Goal: Transaction & Acquisition: Purchase product/service

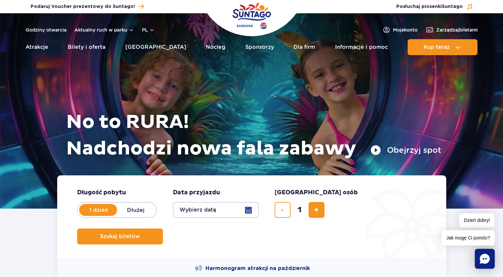
click at [139, 207] on label "Dłużej" at bounding box center [136, 210] width 38 height 14
click at [124, 216] on input "Dłużej" at bounding box center [120, 216] width 7 height 1
radio input "false"
radio input "true"
click at [112, 207] on label "1 dzień" at bounding box center [99, 210] width 38 height 14
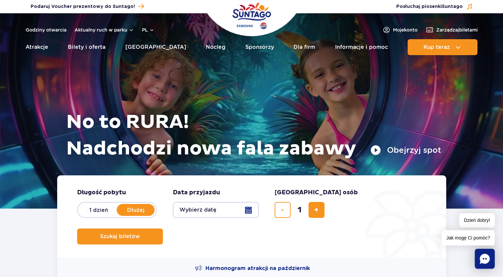
click at [87, 216] on input "1 dzień" at bounding box center [83, 216] width 7 height 1
radio input "true"
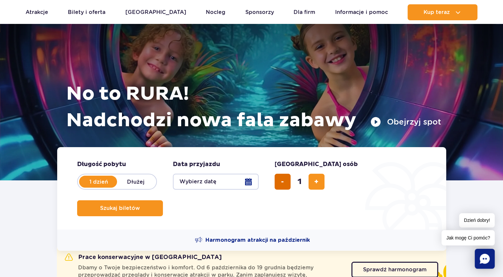
scroll to position [67, 0]
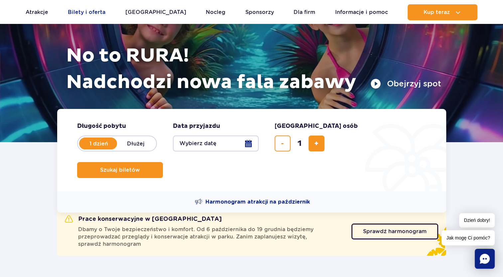
click at [85, 13] on link "Bilety i oferta" at bounding box center [87, 12] width 38 height 16
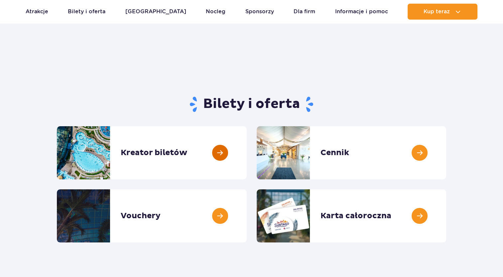
scroll to position [33, 0]
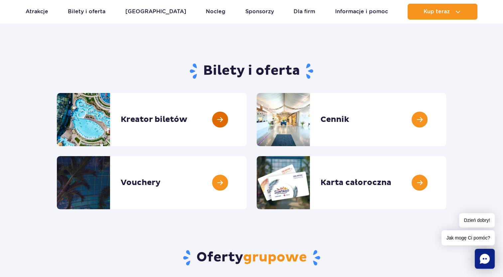
click at [247, 126] on link at bounding box center [247, 119] width 0 height 53
click at [446, 124] on link at bounding box center [446, 119] width 0 height 53
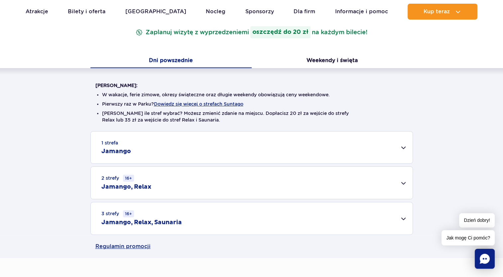
scroll to position [166, 0]
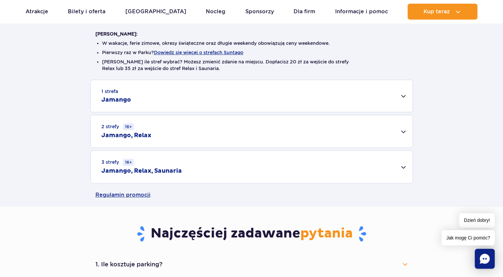
click at [197, 103] on div "1 strefa Jamango" at bounding box center [252, 96] width 322 height 32
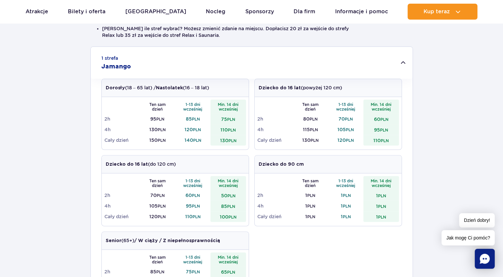
scroll to position [100, 0]
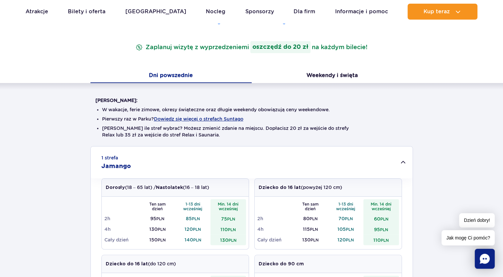
click at [492, 259] on rect "Chat" at bounding box center [485, 259] width 20 height 20
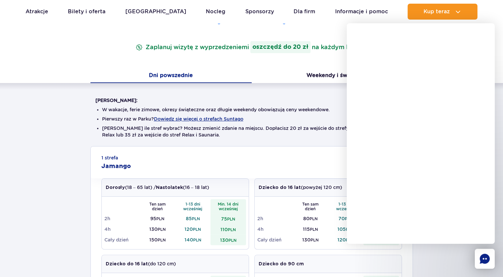
click at [304, 123] on ul "W wakacje, ferie zimowe, okresy świąteczne oraz długie weekendy obowiązują ceny…" at bounding box center [251, 125] width 313 height 43
click at [330, 135] on li "Nie wiesz ile stref wybrać? Możesz zmienić zdanie na miejscu. Dopłacisz 20 zł z…" at bounding box center [251, 131] width 299 height 13
drag, startPoint x: 432, startPoint y: 262, endPoint x: 436, endPoint y: 260, distance: 4.3
click at [434, 262] on div at bounding box center [429, 167] width 148 height 221
click at [289, 71] on button "Weekendy i święta" at bounding box center [332, 76] width 161 height 14
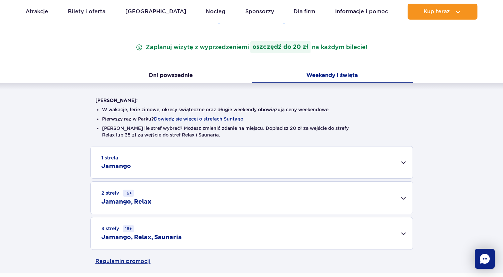
click at [269, 171] on div "1 strefa Jamango" at bounding box center [252, 163] width 322 height 32
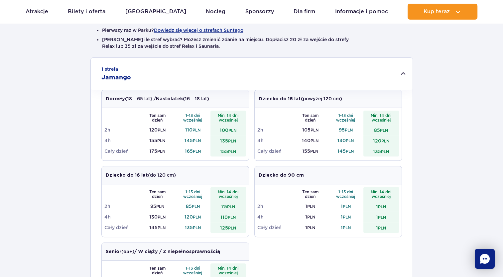
scroll to position [200, 0]
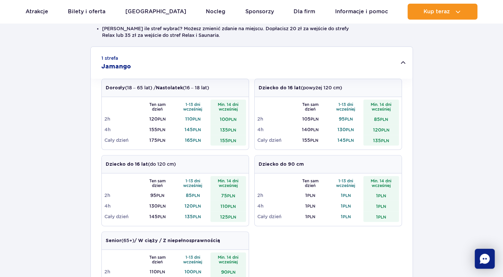
drag, startPoint x: 235, startPoint y: 148, endPoint x: 233, endPoint y: 156, distance: 8.3
drag, startPoint x: 233, startPoint y: 156, endPoint x: 439, endPoint y: 132, distance: 207.3
click at [439, 132] on div "1 strefa Jamango Dorosły (18 – 65 lat) / Nastolatek (16 – 18 lat) Ten sam dzień…" at bounding box center [251, 220] width 503 height 347
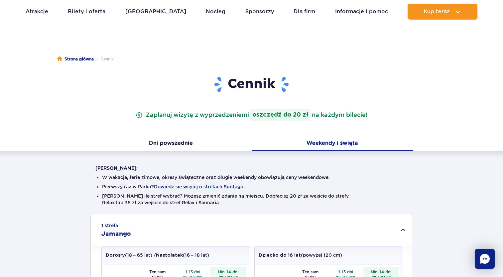
scroll to position [67, 0]
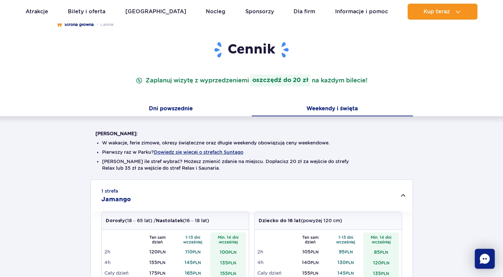
click at [171, 110] on button "Dni powszednie" at bounding box center [170, 109] width 161 height 14
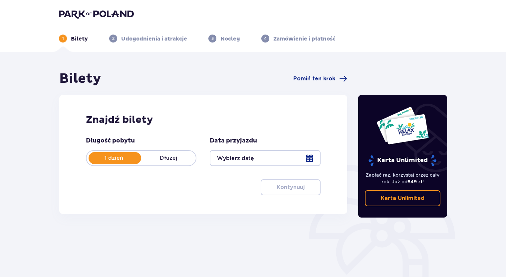
click at [161, 156] on p "Dłużej" at bounding box center [168, 158] width 55 height 7
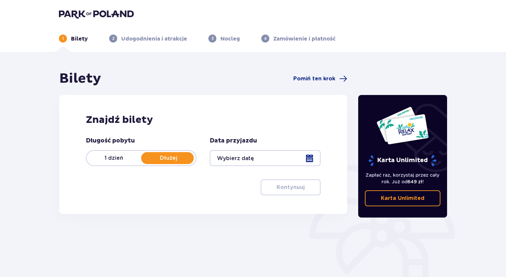
click at [123, 155] on div "1 dzień Dłużej" at bounding box center [141, 158] width 110 height 16
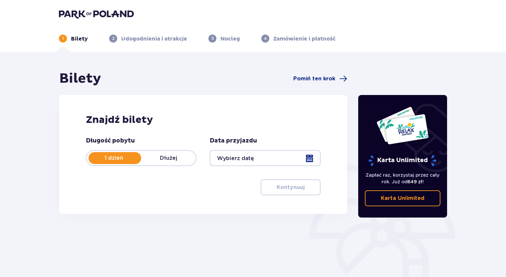
click at [286, 153] on div at bounding box center [265, 158] width 110 height 16
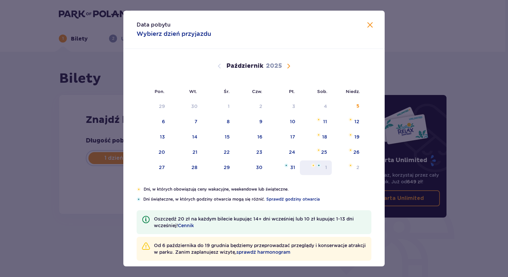
click at [326, 122] on div "11" at bounding box center [325, 121] width 4 height 7
type input "11.10.25"
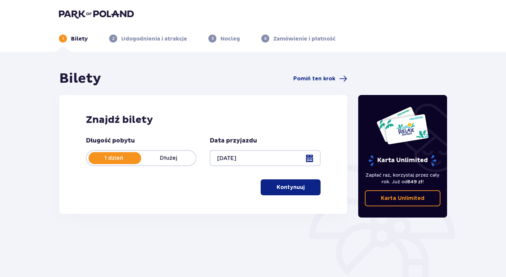
click at [308, 161] on div at bounding box center [265, 158] width 110 height 16
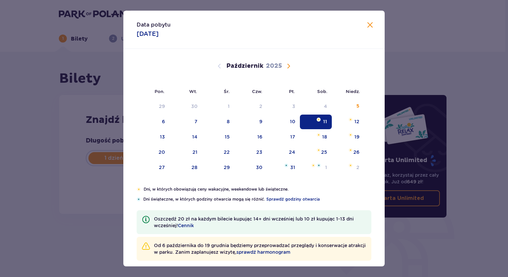
click at [455, 168] on div "Data pobytu 11.10.2025 Pon. Wt. Śr. Czw. Pt. Sob. Niedz. Wrzesień 2025 1 2 3 4 …" at bounding box center [254, 138] width 508 height 277
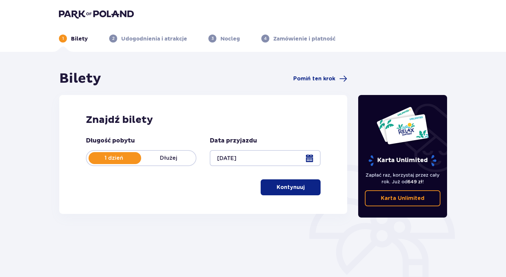
click at [289, 184] on p "Kontynuuj" at bounding box center [290, 187] width 28 height 7
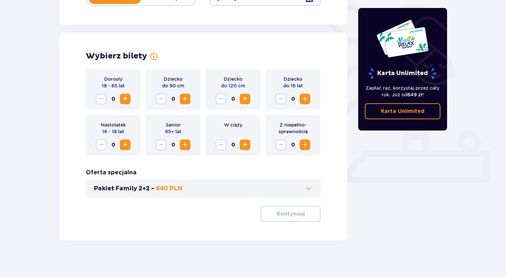
scroll to position [164, 0]
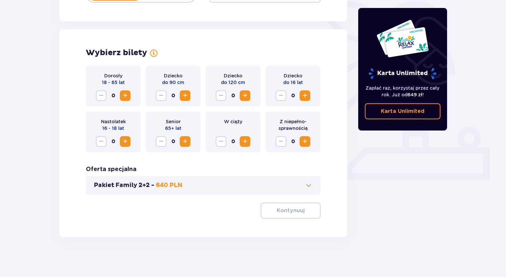
click at [126, 96] on span "Zwiększ" at bounding box center [125, 96] width 8 height 8
click at [250, 96] on button "Zwiększ" at bounding box center [244, 95] width 11 height 11
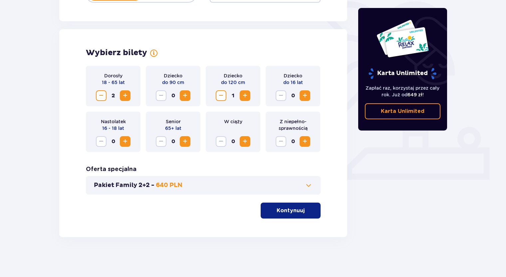
click at [250, 96] on button "Zwiększ" at bounding box center [244, 95] width 11 height 11
drag, startPoint x: 306, startPoint y: 192, endPoint x: 306, endPoint y: 187, distance: 4.7
click at [306, 188] on div "Pakiet Family 2+2 - 640 PLN" at bounding box center [203, 185] width 234 height 19
click at [306, 187] on span at bounding box center [308, 186] width 8 height 8
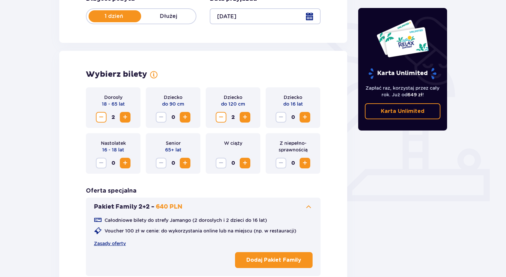
scroll to position [157, 0]
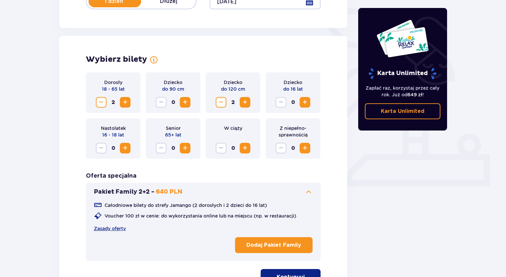
click at [305, 99] on span "Zwiększ" at bounding box center [305, 102] width 8 height 8
click at [281, 106] on span "Zmniejsz" at bounding box center [281, 102] width 8 height 8
click at [129, 99] on button "Zwiększ" at bounding box center [125, 102] width 11 height 11
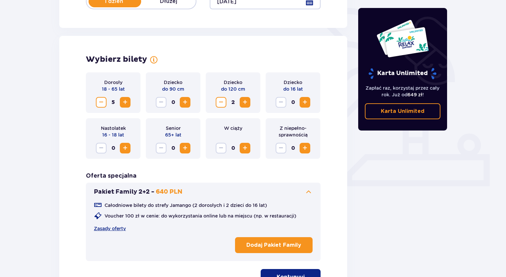
click at [128, 100] on span "Zwiększ" at bounding box center [125, 102] width 8 height 8
click at [125, 101] on span "Zwiększ" at bounding box center [125, 102] width 8 height 8
click at [125, 102] on span "Zwiększ" at bounding box center [125, 102] width 8 height 8
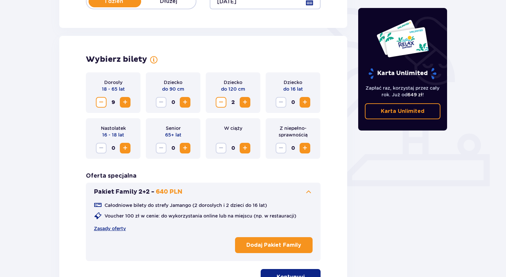
click at [125, 102] on span "Zwiększ" at bounding box center [125, 102] width 8 height 8
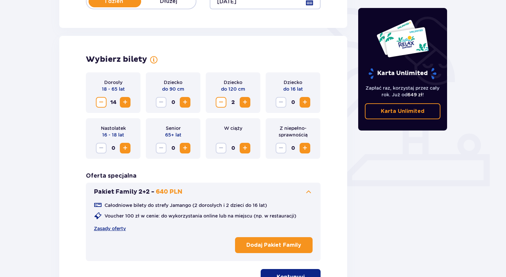
click at [125, 102] on span "Zwiększ" at bounding box center [125, 102] width 8 height 8
click at [127, 102] on span "Zwiększ" at bounding box center [125, 102] width 8 height 8
click at [127, 101] on span "Zwiększ" at bounding box center [125, 102] width 8 height 8
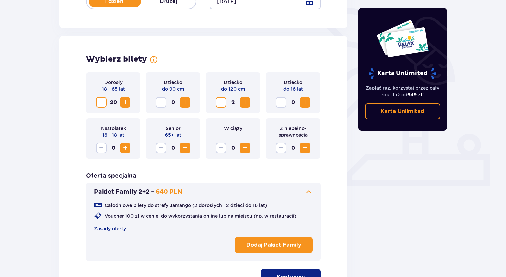
click at [126, 102] on span "Zwiększ" at bounding box center [125, 102] width 8 height 8
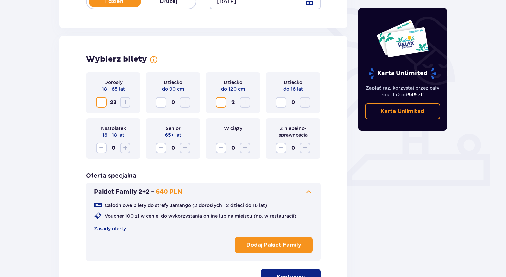
click at [100, 101] on span "Zmniejsz" at bounding box center [101, 102] width 8 height 8
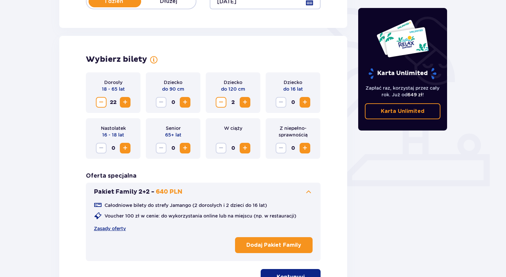
drag, startPoint x: 102, startPoint y: 100, endPoint x: 105, endPoint y: 97, distance: 3.5
click at [103, 100] on span "Zmniejsz" at bounding box center [101, 102] width 8 height 8
click at [105, 97] on button "Zmniejsz" at bounding box center [101, 102] width 11 height 11
click at [104, 97] on button "Zmniejsz" at bounding box center [101, 102] width 11 height 11
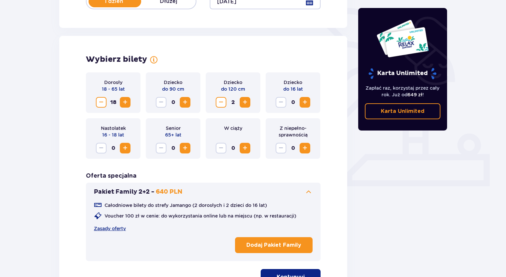
click at [104, 97] on button "Zmniejsz" at bounding box center [101, 102] width 11 height 11
click at [103, 99] on span "Zmniejsz" at bounding box center [101, 102] width 8 height 8
click at [103, 100] on span "Zmniejsz" at bounding box center [101, 102] width 8 height 8
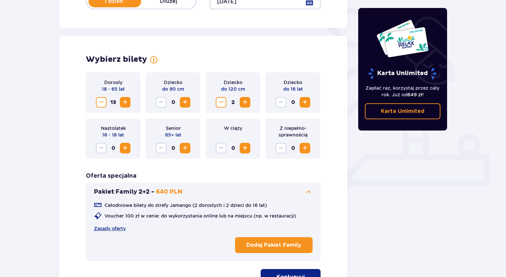
click at [103, 100] on span "Zmniejsz" at bounding box center [101, 102] width 8 height 8
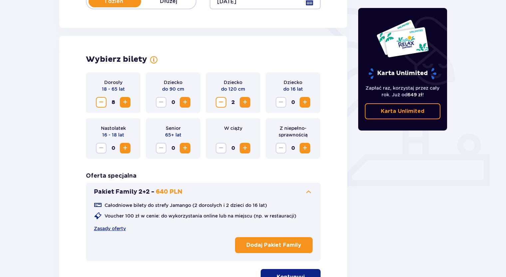
click at [103, 100] on span "Zmniejsz" at bounding box center [101, 102] width 8 height 8
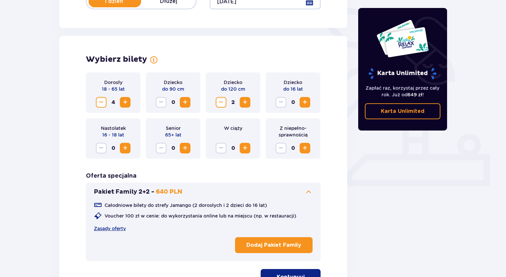
click at [103, 100] on span "Zmniejsz" at bounding box center [101, 102] width 8 height 8
click at [128, 103] on span "Zwiększ" at bounding box center [125, 102] width 8 height 8
click at [186, 103] on span "Zwiększ" at bounding box center [185, 102] width 8 height 8
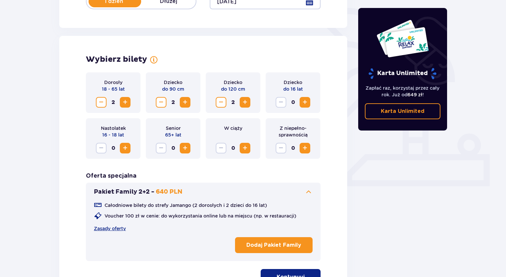
click at [187, 104] on span "Zwiększ" at bounding box center [185, 102] width 8 height 8
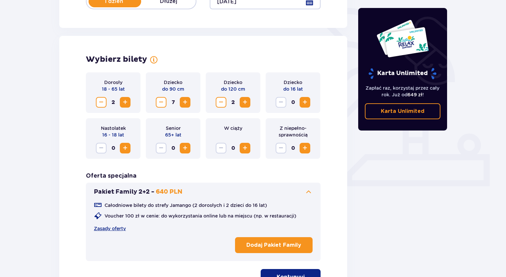
click at [187, 103] on span "Zwiększ" at bounding box center [185, 102] width 8 height 8
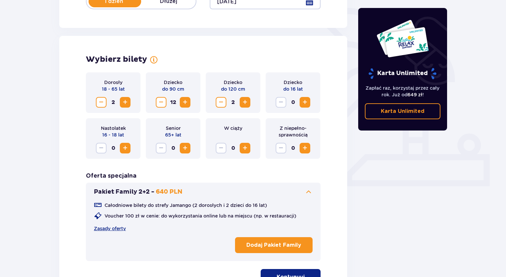
click at [187, 103] on span "Zwiększ" at bounding box center [185, 102] width 8 height 8
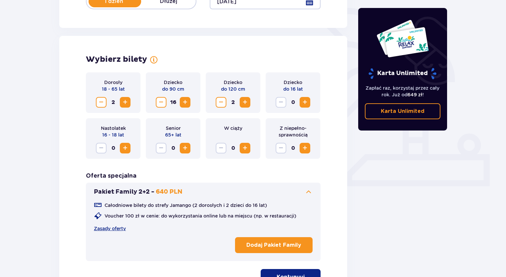
click at [187, 103] on span "Zwiększ" at bounding box center [185, 102] width 8 height 8
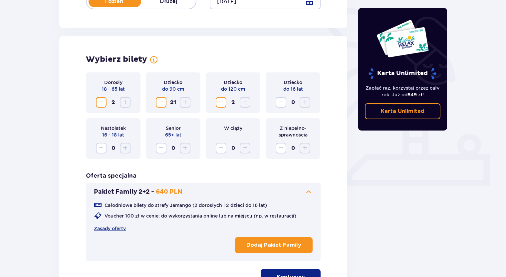
click at [163, 102] on span "Zmniejsz" at bounding box center [161, 102] width 8 height 8
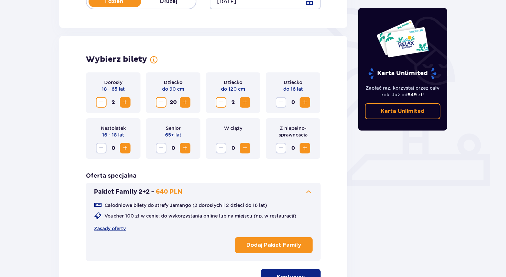
click at [163, 102] on span "Zmniejsz" at bounding box center [161, 102] width 8 height 8
click at [162, 102] on span "Zmniejsz" at bounding box center [161, 102] width 8 height 8
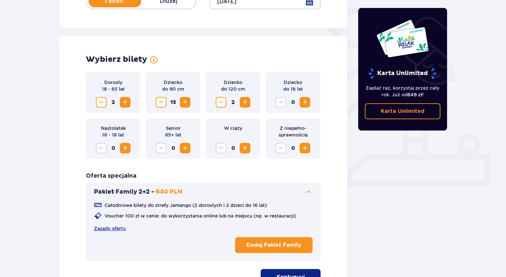
click at [162, 102] on span "Zmniejsz" at bounding box center [161, 102] width 8 height 8
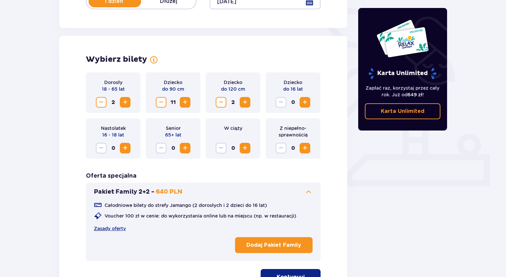
click at [162, 102] on span "Zmniejsz" at bounding box center [161, 102] width 8 height 8
drag, startPoint x: 162, startPoint y: 102, endPoint x: 166, endPoint y: 102, distance: 4.0
click at [163, 102] on span "Zmniejsz" at bounding box center [161, 102] width 8 height 8
click at [166, 102] on div "8" at bounding box center [173, 102] width 35 height 11
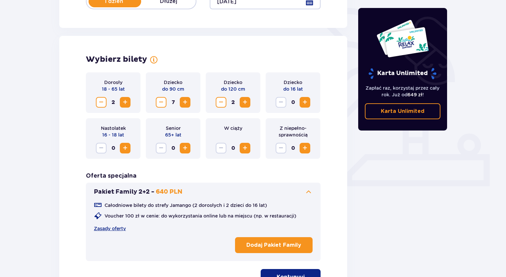
click at [164, 102] on button "Zmniejsz" at bounding box center [161, 102] width 11 height 11
click at [164, 102] on span "Zmniejsz" at bounding box center [161, 102] width 8 height 8
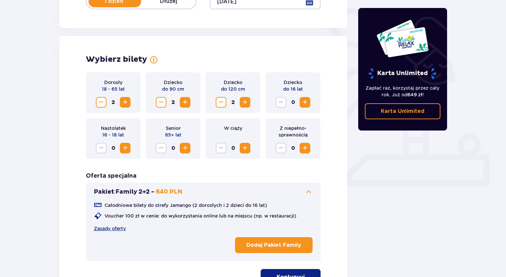
click at [164, 102] on span "Zmniejsz" at bounding box center [161, 102] width 8 height 8
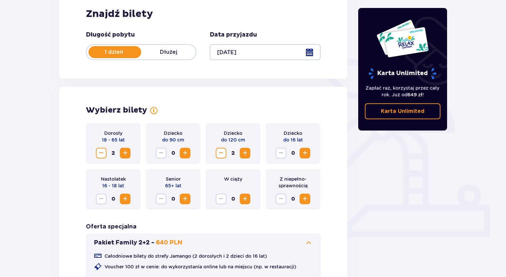
scroll to position [200, 0]
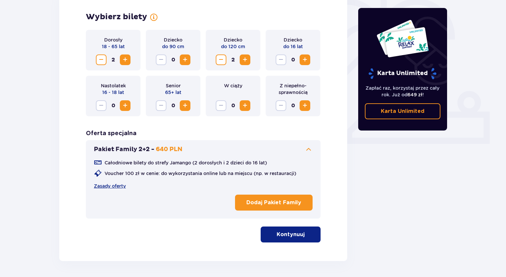
click at [246, 59] on span "Zwiększ" at bounding box center [245, 60] width 8 height 8
click at [221, 59] on span "Zmniejsz" at bounding box center [221, 60] width 8 height 8
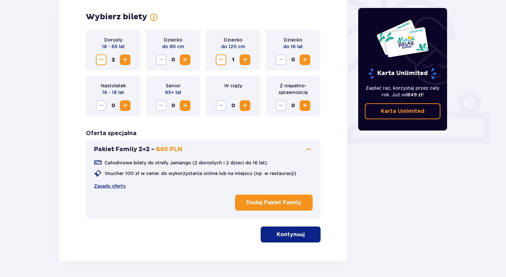
click at [221, 59] on span "Zmniejsz" at bounding box center [221, 60] width 8 height 8
click at [239, 66] on div "Dziecko do 120 cm 0" at bounding box center [233, 50] width 55 height 41
click at [237, 71] on div "Dorosły 18 - 65 lat 2 Dziecko do 90 cm 0 Dziecko do 120 cm 0 Dziecko do 16 lat …" at bounding box center [203, 73] width 234 height 86
click at [307, 60] on span "Zwiększ" at bounding box center [305, 60] width 8 height 8
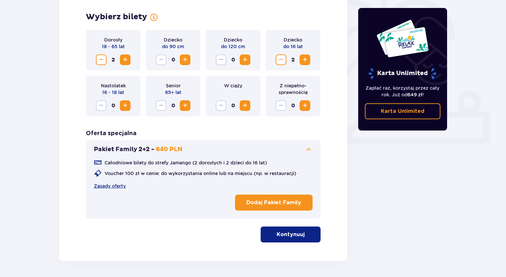
click at [307, 151] on span at bounding box center [308, 150] width 8 height 8
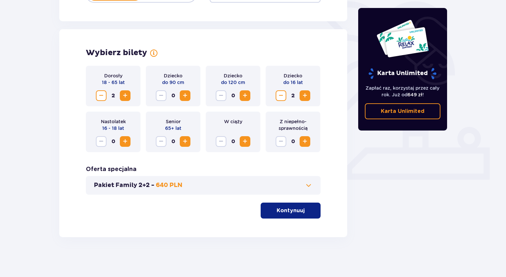
scroll to position [164, 0]
click at [306, 180] on div "Pakiet Family 2+2 - 640 PLN" at bounding box center [203, 185] width 234 height 19
click at [304, 184] on button "Pakiet Family 2+2 - 640 PLN" at bounding box center [203, 186] width 219 height 8
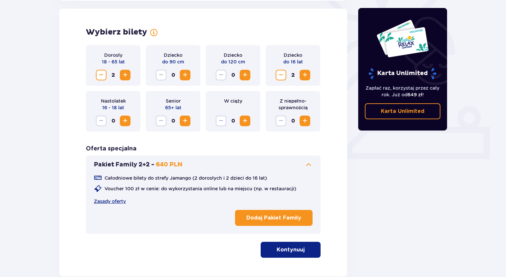
scroll to position [185, 0]
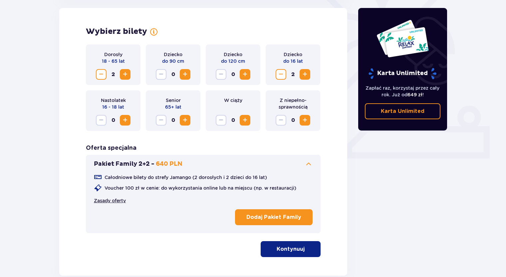
click at [114, 200] on link "Zasady oferty" at bounding box center [110, 201] width 32 height 7
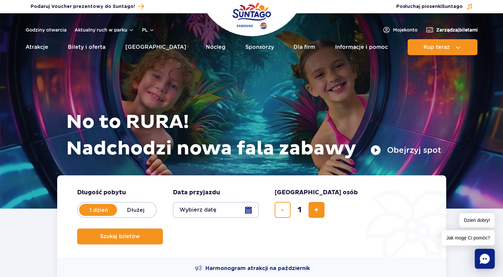
click at [450, 28] on span "Zarządzaj biletami" at bounding box center [457, 30] width 42 height 7
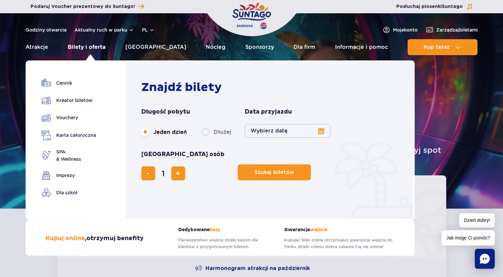
click at [89, 49] on link "Bilety i oferta" at bounding box center [87, 47] width 38 height 16
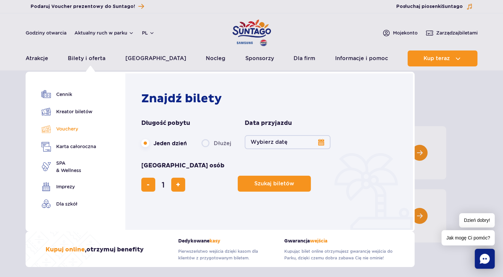
click at [55, 128] on link "Vouchery" at bounding box center [69, 129] width 55 height 10
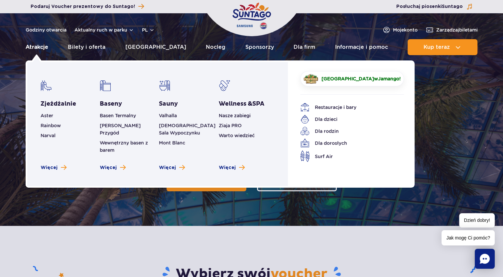
click at [44, 48] on link "Atrakcje" at bounding box center [37, 47] width 23 height 16
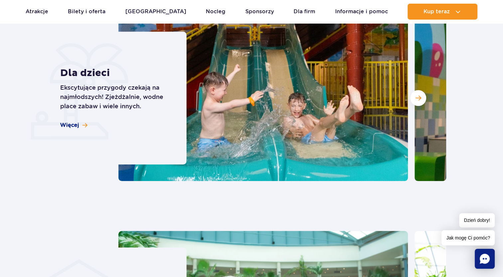
scroll to position [499, 0]
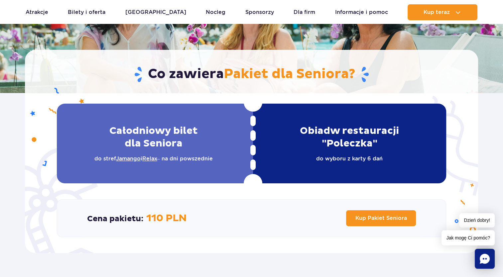
scroll to position [100, 0]
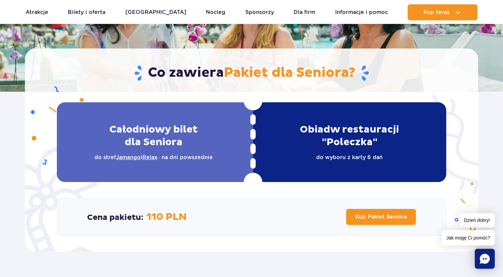
click at [369, 146] on h2 "Obiad w restauracji "Poleczka"" at bounding box center [350, 135] width 178 height 25
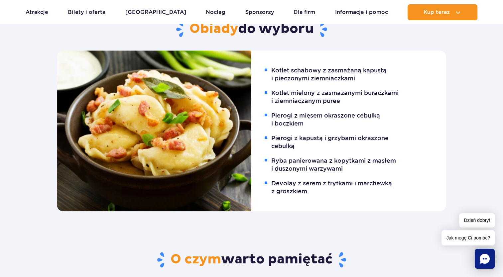
scroll to position [532, 0]
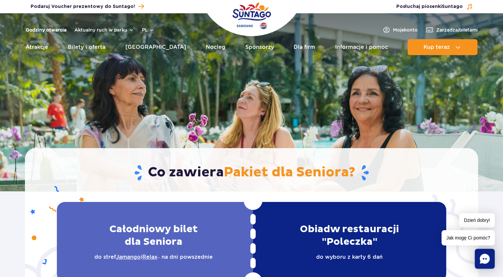
click at [52, 29] on link "Godziny otwarcia" at bounding box center [46, 30] width 41 height 7
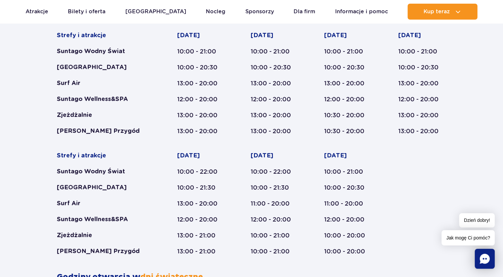
scroll to position [419, 0]
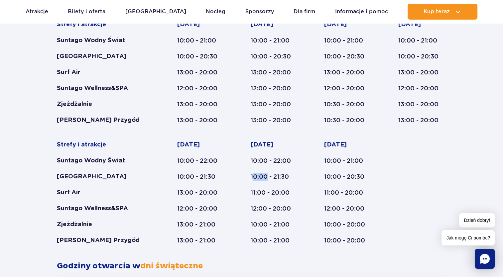
drag, startPoint x: 253, startPoint y: 173, endPoint x: 267, endPoint y: 175, distance: 14.2
click at [267, 175] on div "10:00 - 21:30" at bounding box center [275, 177] width 48 height 8
drag, startPoint x: 267, startPoint y: 175, endPoint x: 245, endPoint y: 171, distance: 22.3
click at [245, 172] on div "Strefy i atrakcje Suntago Wodny Świat Crocodile Island Surf Air Suntago Wellnes…" at bounding box center [251, 133] width 389 height 224
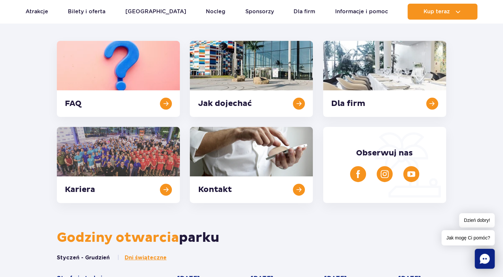
scroll to position [153, 0]
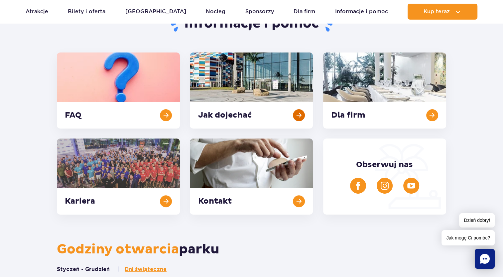
click at [288, 108] on link at bounding box center [251, 91] width 123 height 76
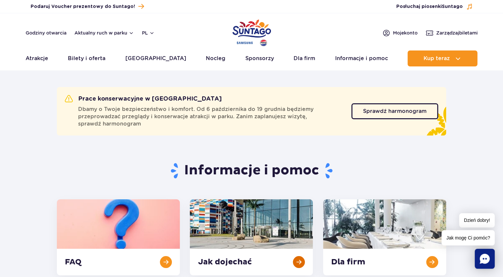
scroll to position [0, 0]
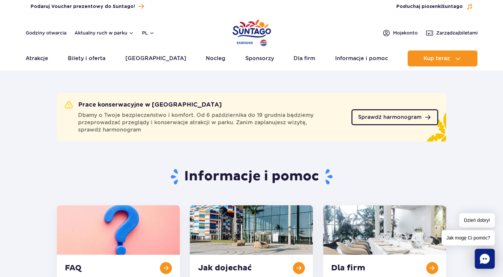
click at [423, 117] on link "Sprawdź harmonogram" at bounding box center [395, 117] width 87 height 16
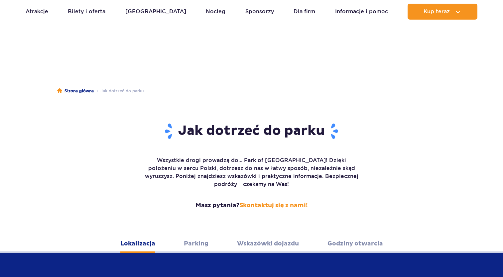
scroll to position [584, 0]
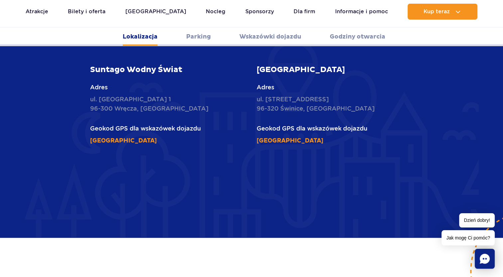
scroll to position [353, 0]
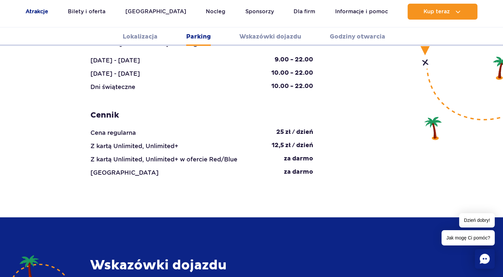
scroll to position [752, 0]
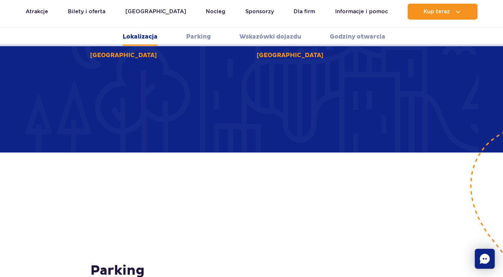
scroll to position [288, 0]
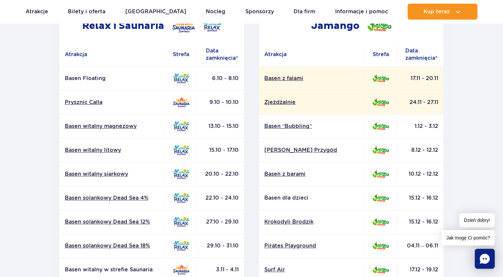
scroll to position [67, 0]
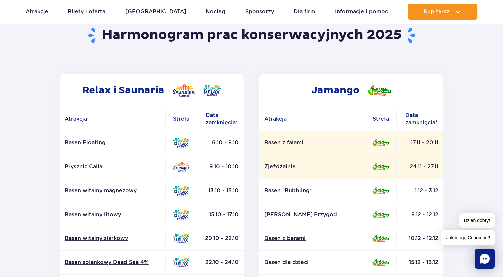
click at [363, 56] on header "Powrót do strony głównej Harmonogram prac konserwacyjnych 2025" at bounding box center [251, 39] width 389 height 69
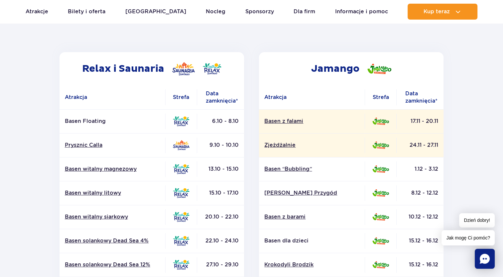
scroll to position [100, 0]
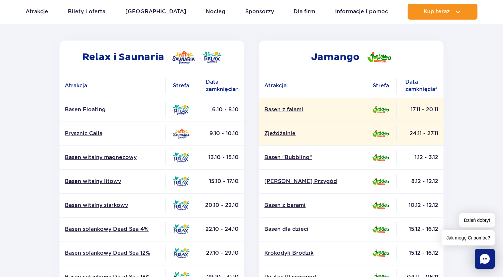
drag, startPoint x: 412, startPoint y: 181, endPoint x: 417, endPoint y: 182, distance: 5.8
click at [417, 182] on td "8.12 - 12.12" at bounding box center [420, 182] width 47 height 24
drag, startPoint x: 417, startPoint y: 182, endPoint x: 424, endPoint y: 184, distance: 7.2
click at [424, 184] on td "8.12 - 12.12" at bounding box center [420, 182] width 47 height 24
drag, startPoint x: 415, startPoint y: 181, endPoint x: 425, endPoint y: 183, distance: 10.2
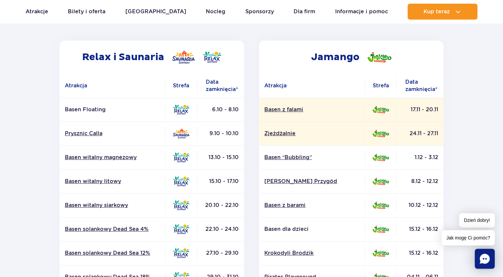
click at [425, 183] on td "8.12 - 12.12" at bounding box center [420, 182] width 47 height 24
drag, startPoint x: 425, startPoint y: 183, endPoint x: 422, endPoint y: 192, distance: 9.7
click at [422, 193] on tbody "Basen z falami 17.11 - 20.11 Zjeżdżalnie" at bounding box center [351, 206] width 185 height 216
click at [420, 189] on td "8.12 - 12.12" at bounding box center [420, 182] width 47 height 24
drag, startPoint x: 415, startPoint y: 110, endPoint x: 425, endPoint y: 115, distance: 11.3
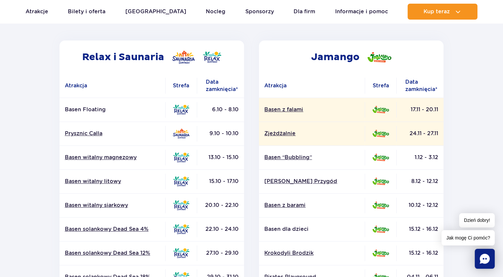
click at [425, 115] on td "17.11 - 20.11" at bounding box center [420, 110] width 47 height 24
drag, startPoint x: 425, startPoint y: 115, endPoint x: 420, endPoint y: 116, distance: 4.8
click at [421, 118] on td "17.11 - 20.11" at bounding box center [420, 110] width 47 height 24
click at [419, 115] on td "17.11 - 20.11" at bounding box center [420, 110] width 47 height 24
click at [381, 60] on img at bounding box center [380, 57] width 24 height 10
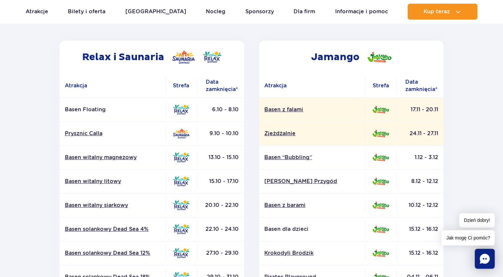
click at [346, 60] on h2 "Jamango" at bounding box center [351, 57] width 185 height 33
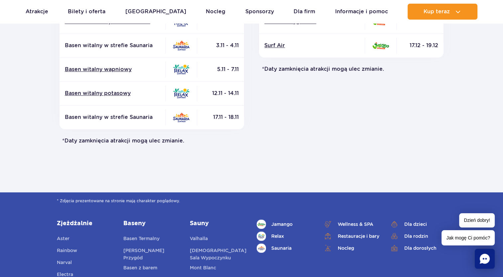
scroll to position [399, 0]
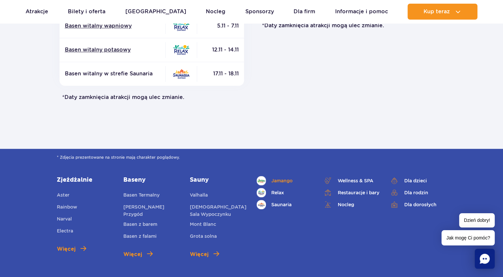
click at [283, 178] on span "Jamango" at bounding box center [281, 180] width 21 height 7
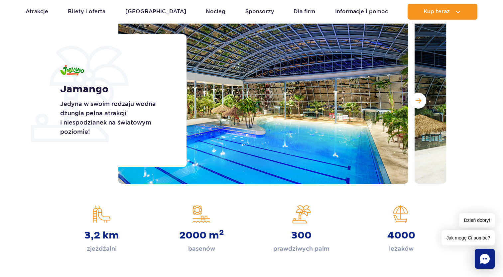
scroll to position [67, 0]
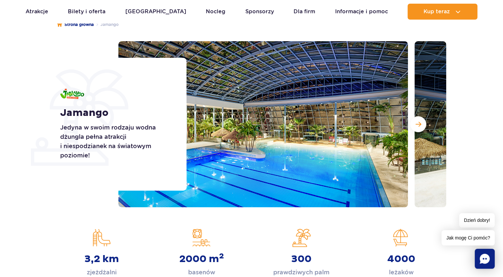
click at [422, 123] on button "Następny slajd" at bounding box center [418, 124] width 16 height 16
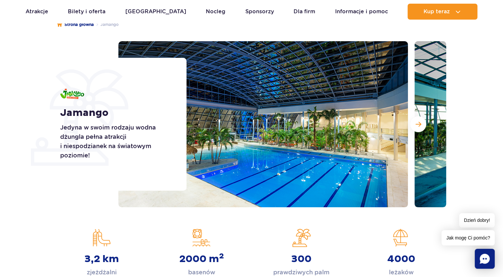
drag, startPoint x: 89, startPoint y: 124, endPoint x: 118, endPoint y: 123, distance: 29.6
click at [91, 124] on p "Jedyna w swoim rodzaju wodna dżungla pełna atrakcji i niespodzianek na światowy…" at bounding box center [115, 141] width 111 height 37
click at [418, 130] on button "Następny slajd" at bounding box center [418, 124] width 16 height 16
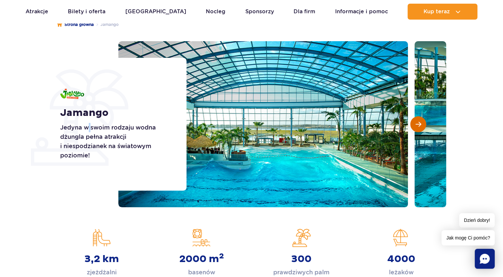
click at [418, 127] on button "Następny slajd" at bounding box center [418, 124] width 16 height 16
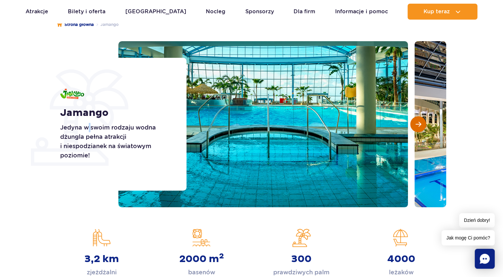
click at [418, 127] on button "Następny slajd" at bounding box center [418, 124] width 16 height 16
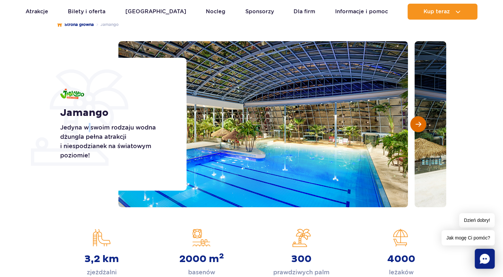
click at [418, 127] on button "Następny slajd" at bounding box center [418, 124] width 16 height 16
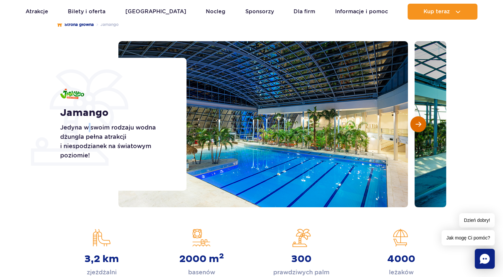
click at [418, 127] on span "Następny slajd" at bounding box center [419, 124] width 6 height 6
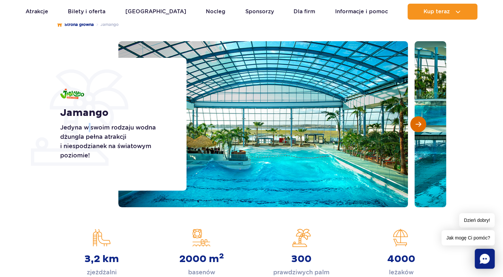
click at [418, 127] on span "Następny slajd" at bounding box center [419, 124] width 6 height 6
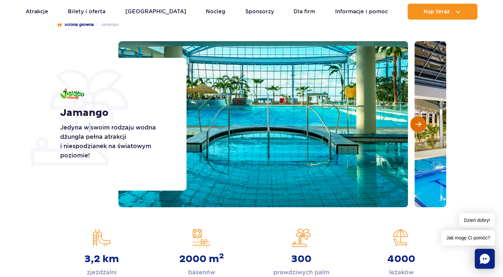
click at [418, 127] on span "Następny slajd" at bounding box center [419, 124] width 6 height 6
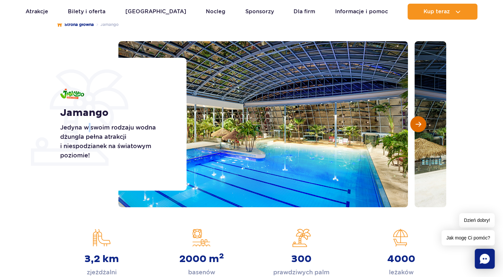
click at [416, 128] on button "Następny slajd" at bounding box center [418, 124] width 16 height 16
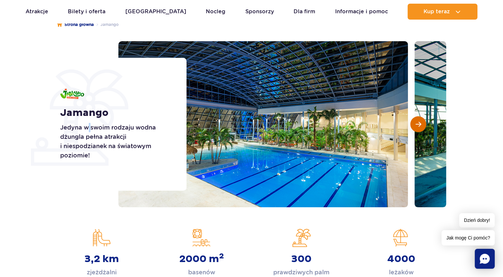
click at [416, 128] on button "Następny slajd" at bounding box center [418, 124] width 16 height 16
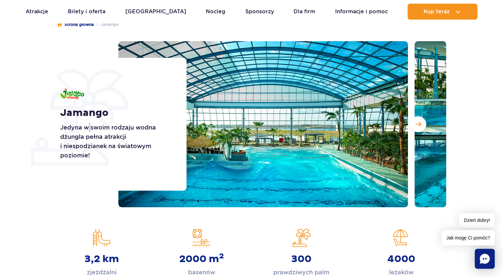
click at [415, 120] on div at bounding box center [282, 124] width 328 height 166
click at [415, 120] on button "Następny slajd" at bounding box center [418, 124] width 16 height 16
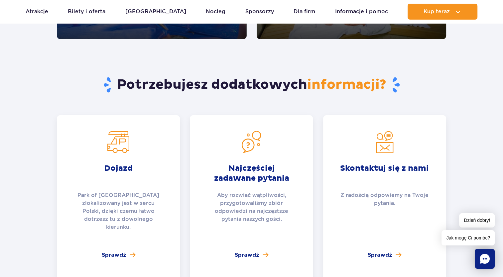
scroll to position [1297, 0]
